Goal: Find specific page/section: Find specific page/section

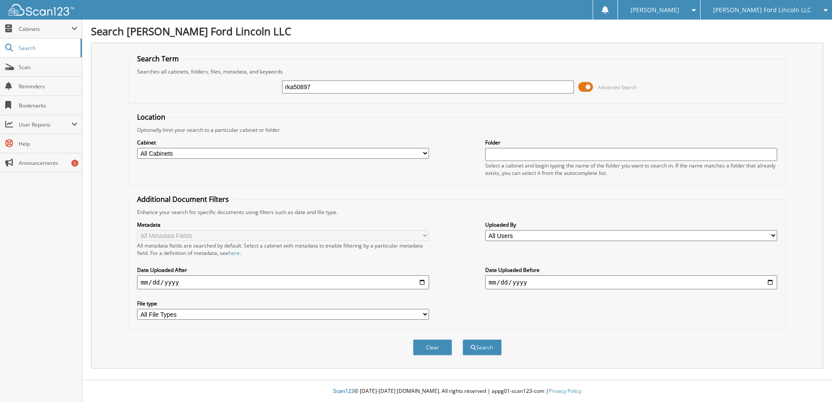
type input "rka50897"
click at [462, 339] on button "Search" at bounding box center [481, 347] width 39 height 16
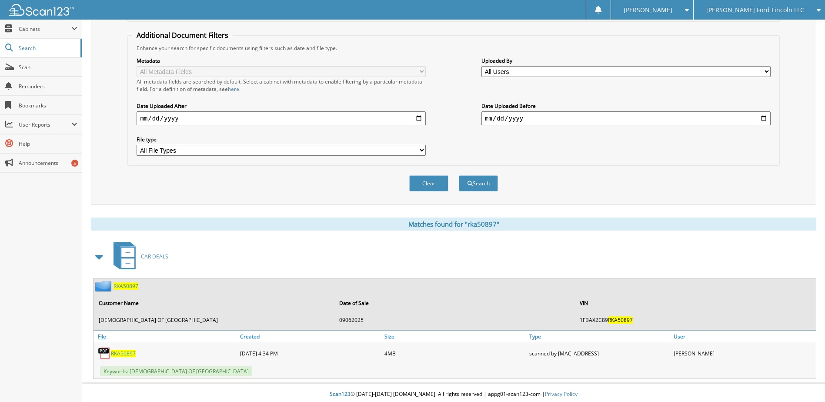
scroll to position [167, 0]
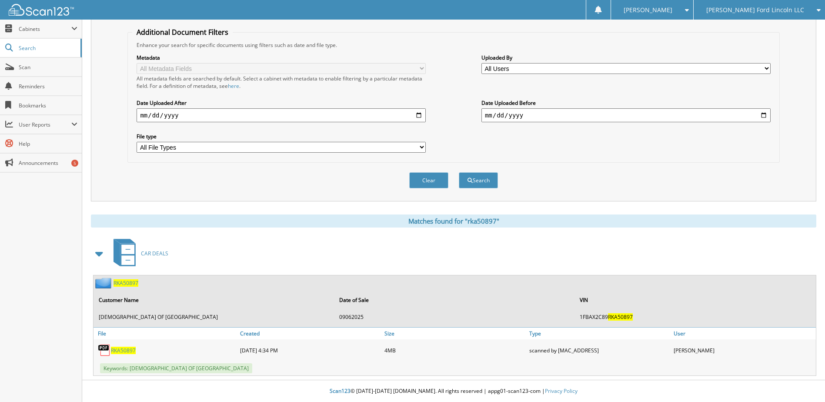
click at [127, 352] on span "RKA50897" at bounding box center [123, 350] width 25 height 7
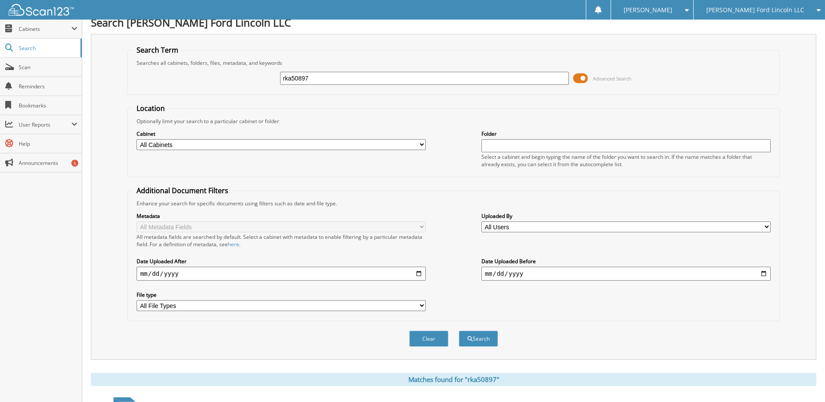
scroll to position [0, 0]
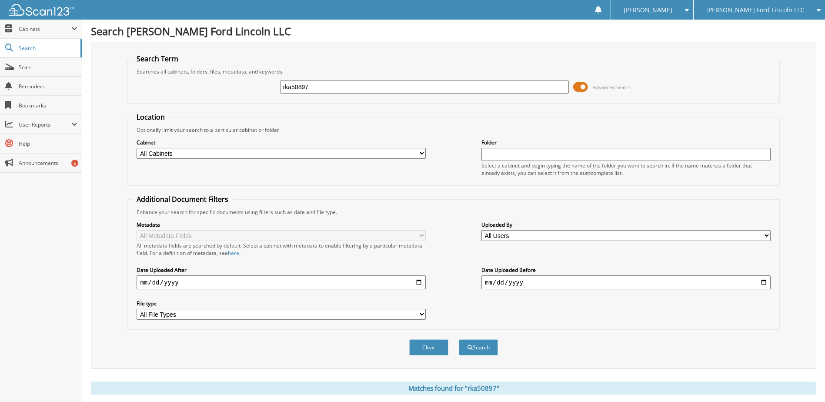
click at [304, 89] on input "rka50897" at bounding box center [424, 86] width 289 height 13
type input "pfb13205"
click at [459, 339] on button "Search" at bounding box center [478, 347] width 39 height 16
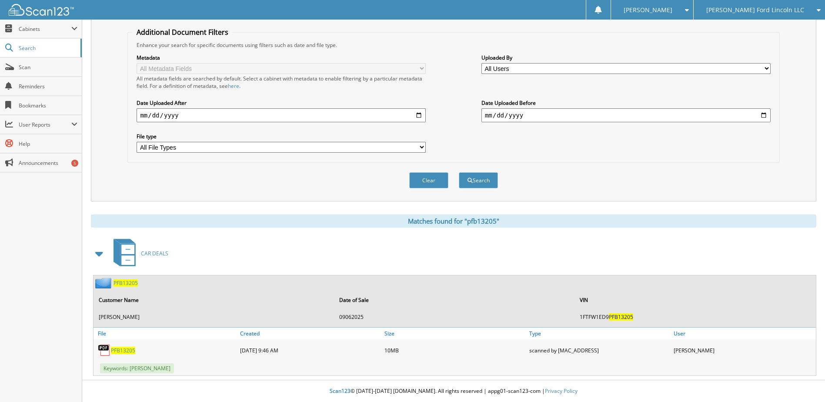
scroll to position [167, 0]
click at [126, 348] on span "PFB13205" at bounding box center [123, 350] width 24 height 7
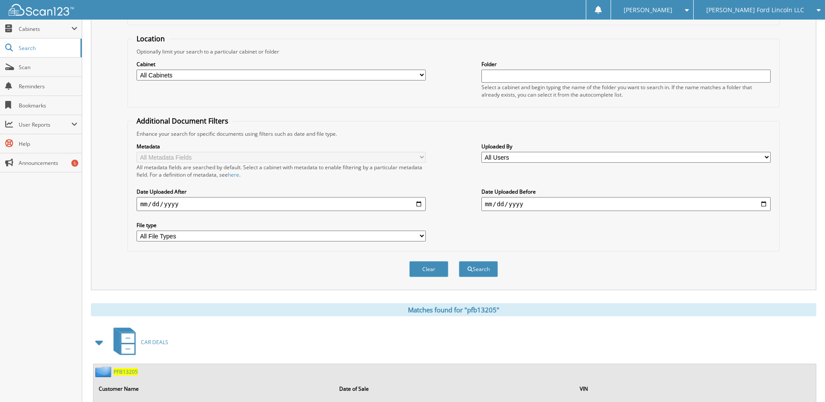
scroll to position [0, 0]
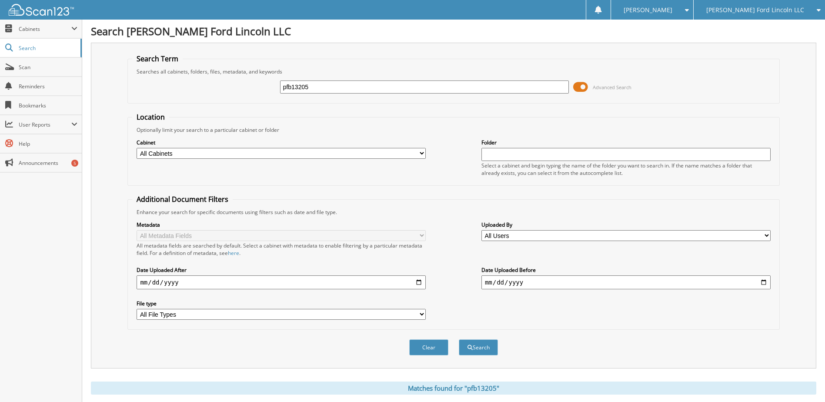
click at [301, 90] on input "pfb13205" at bounding box center [424, 86] width 289 height 13
type input "ns178427"
click at [459, 339] on button "Search" at bounding box center [478, 347] width 39 height 16
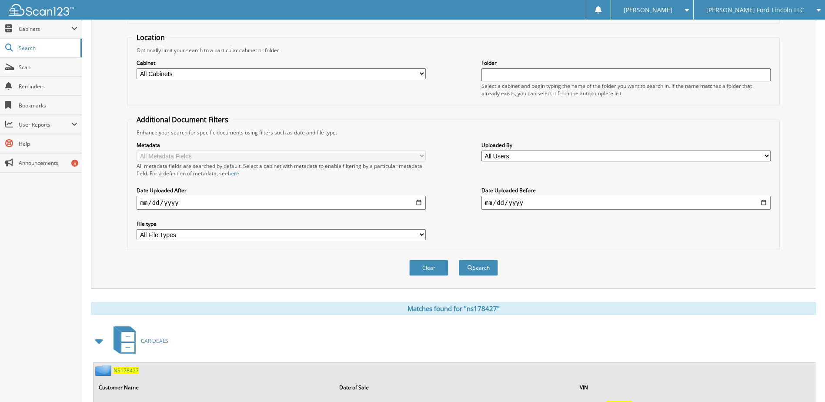
scroll to position [167, 0]
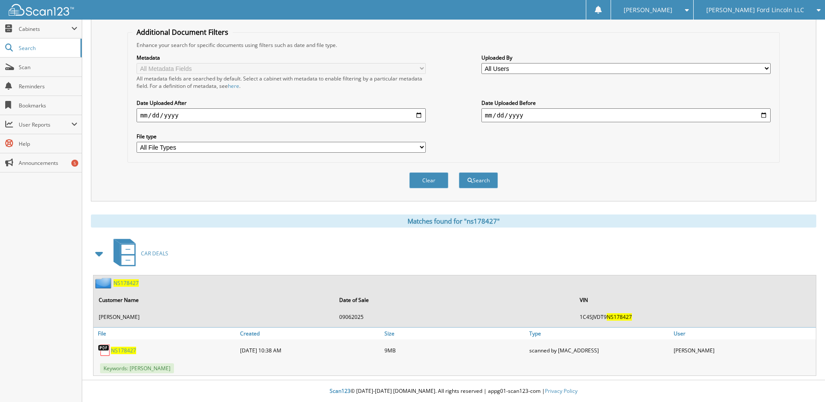
click at [124, 350] on span "NS178427" at bounding box center [123, 350] width 25 height 7
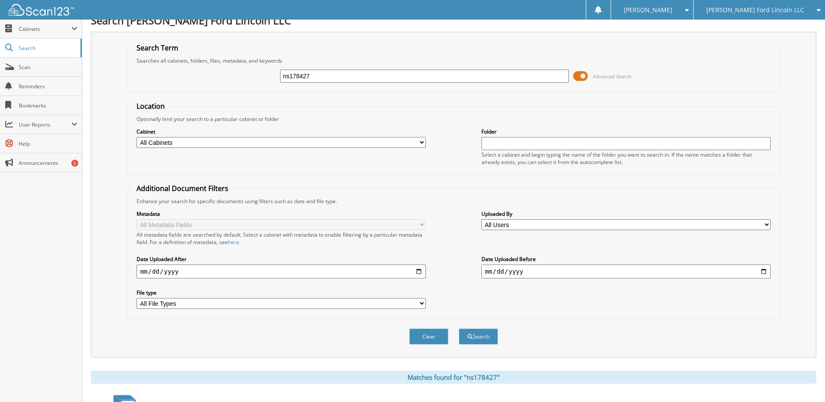
scroll to position [0, 0]
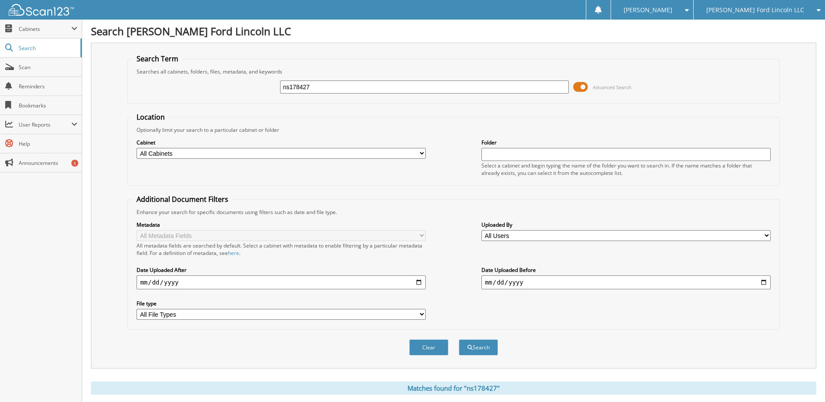
click at [314, 90] on input "ns178427" at bounding box center [424, 86] width 289 height 13
type input "je048466"
click at [459, 339] on button "Search" at bounding box center [478, 347] width 39 height 16
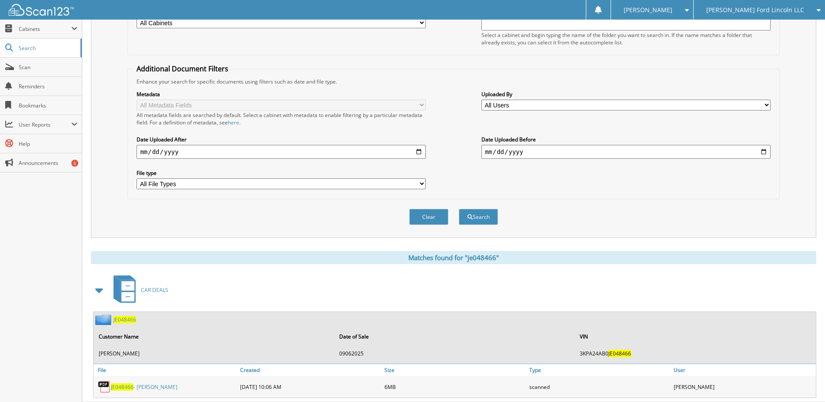
scroll to position [153, 0]
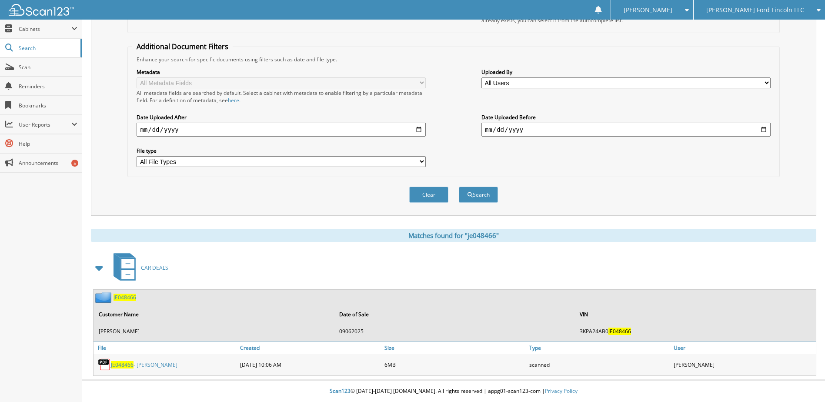
click at [124, 360] on div "JE048466 - [PERSON_NAME]" at bounding box center [166, 364] width 144 height 17
click at [123, 368] on div "JE048466 - [PERSON_NAME]" at bounding box center [166, 364] width 144 height 17
click at [122, 366] on span "JE048466" at bounding box center [122, 364] width 23 height 7
click at [35, 67] on span "Scan" at bounding box center [48, 66] width 59 height 7
